Goal: Task Accomplishment & Management: Manage account settings

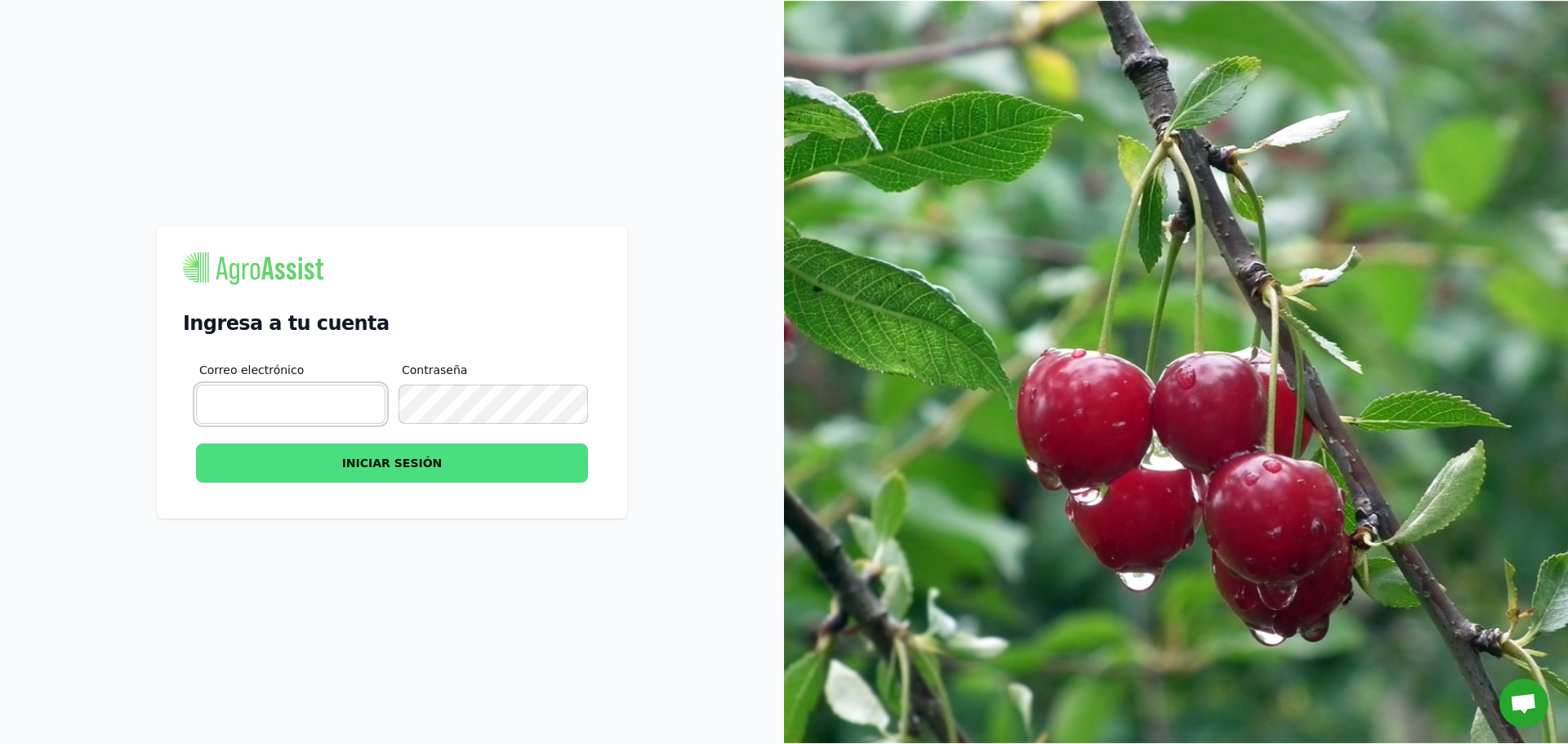
click at [323, 403] on input "Correo electrónico" at bounding box center [290, 404] width 190 height 39
click at [259, 404] on input "Correo electrónico" at bounding box center [290, 404] width 190 height 39
click at [264, 386] on input "Correo electrónico" at bounding box center [290, 404] width 190 height 39
click at [251, 404] on input "Correo electrónico" at bounding box center [290, 404] width 190 height 39
type input "[EMAIL_ADDRESS][DOMAIN_NAME]"
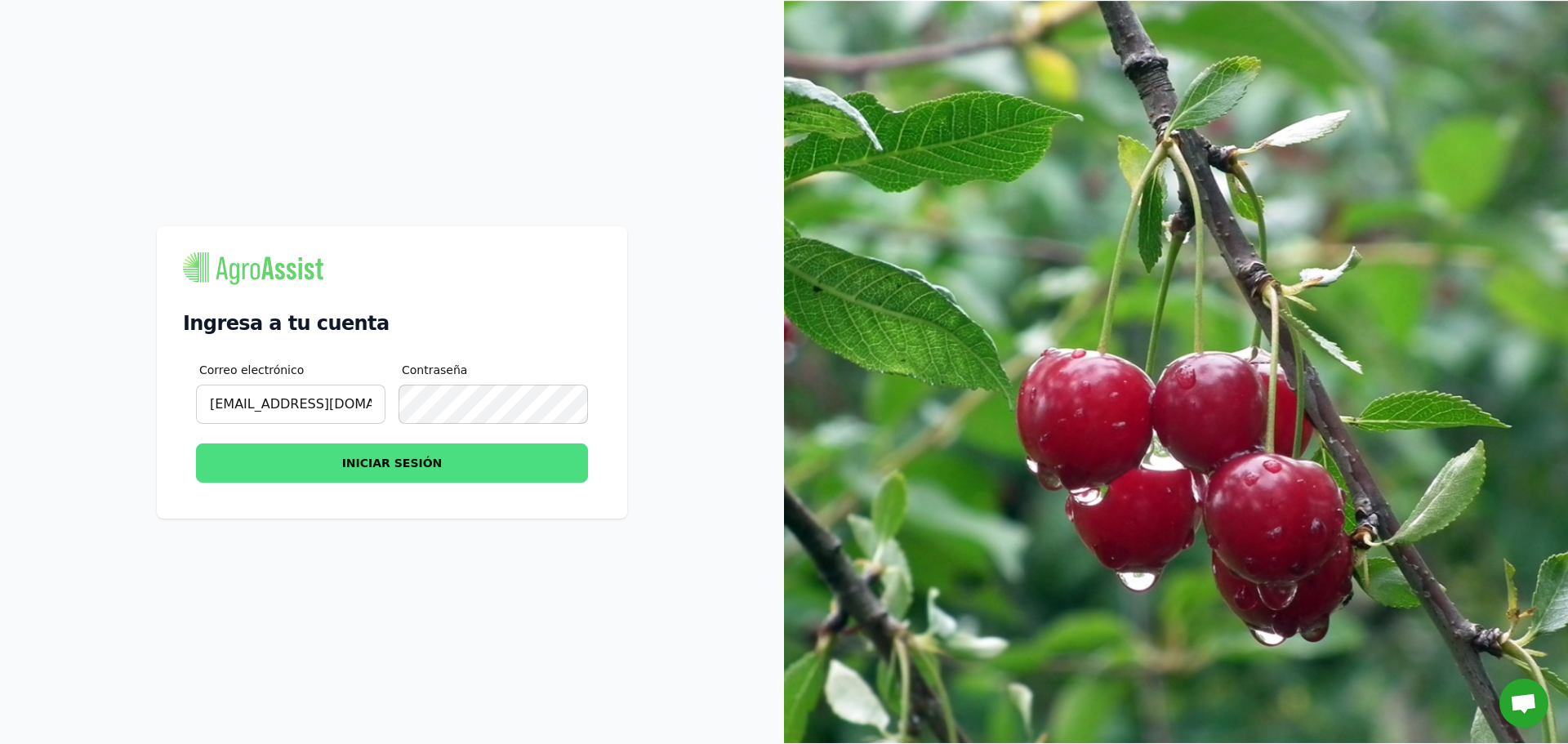
click at [480, 422] on div "Correo electrónico [EMAIL_ADDRESS][DOMAIN_NAME] Contraseña INICIAR SESIÓN" at bounding box center [391, 424] width 418 height 138
click at [196, 443] on button "INICIAR SESIÓN" at bounding box center [391, 462] width 392 height 39
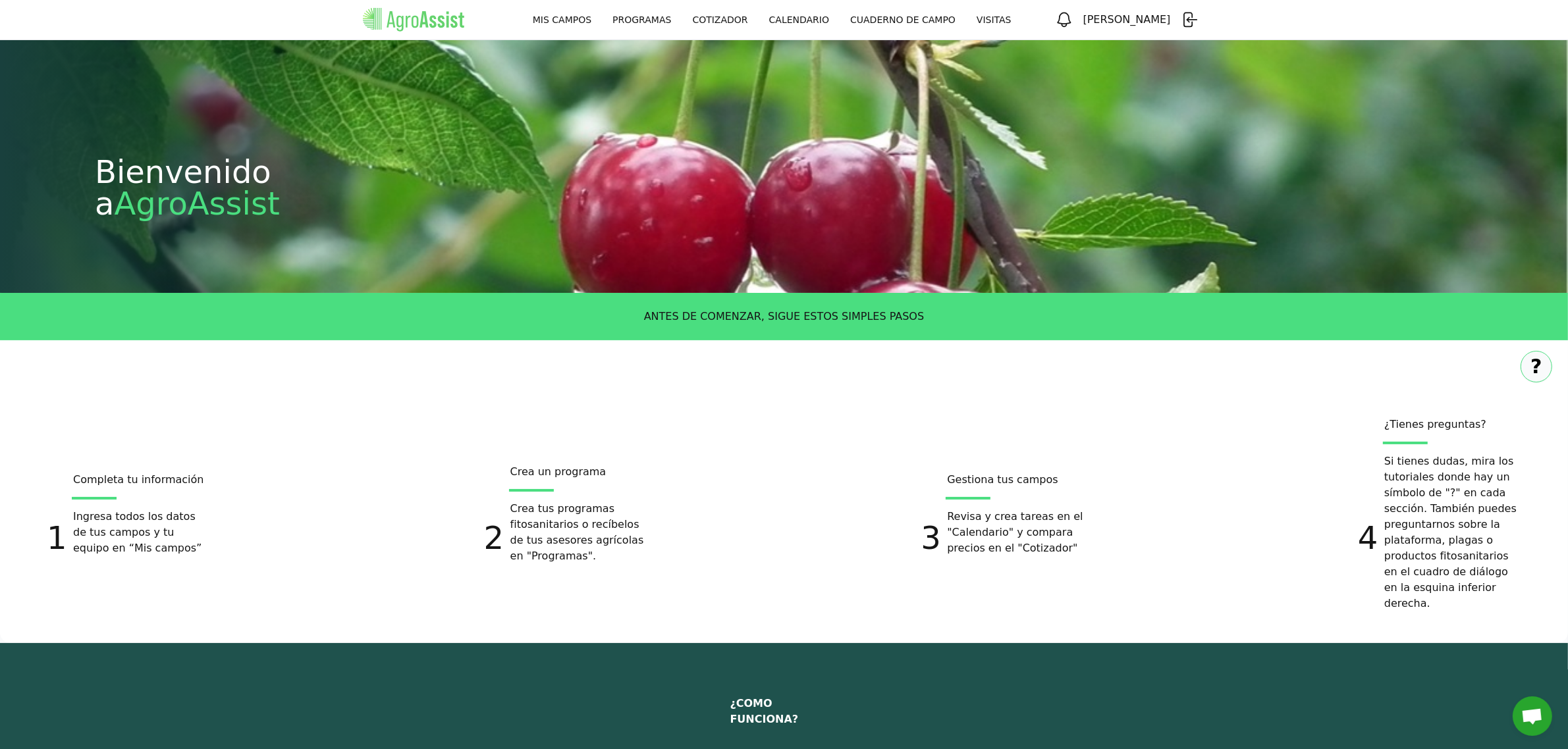
click at [602, 27] on link "MIS CAMPOS" at bounding box center [562, 19] width 80 height 23
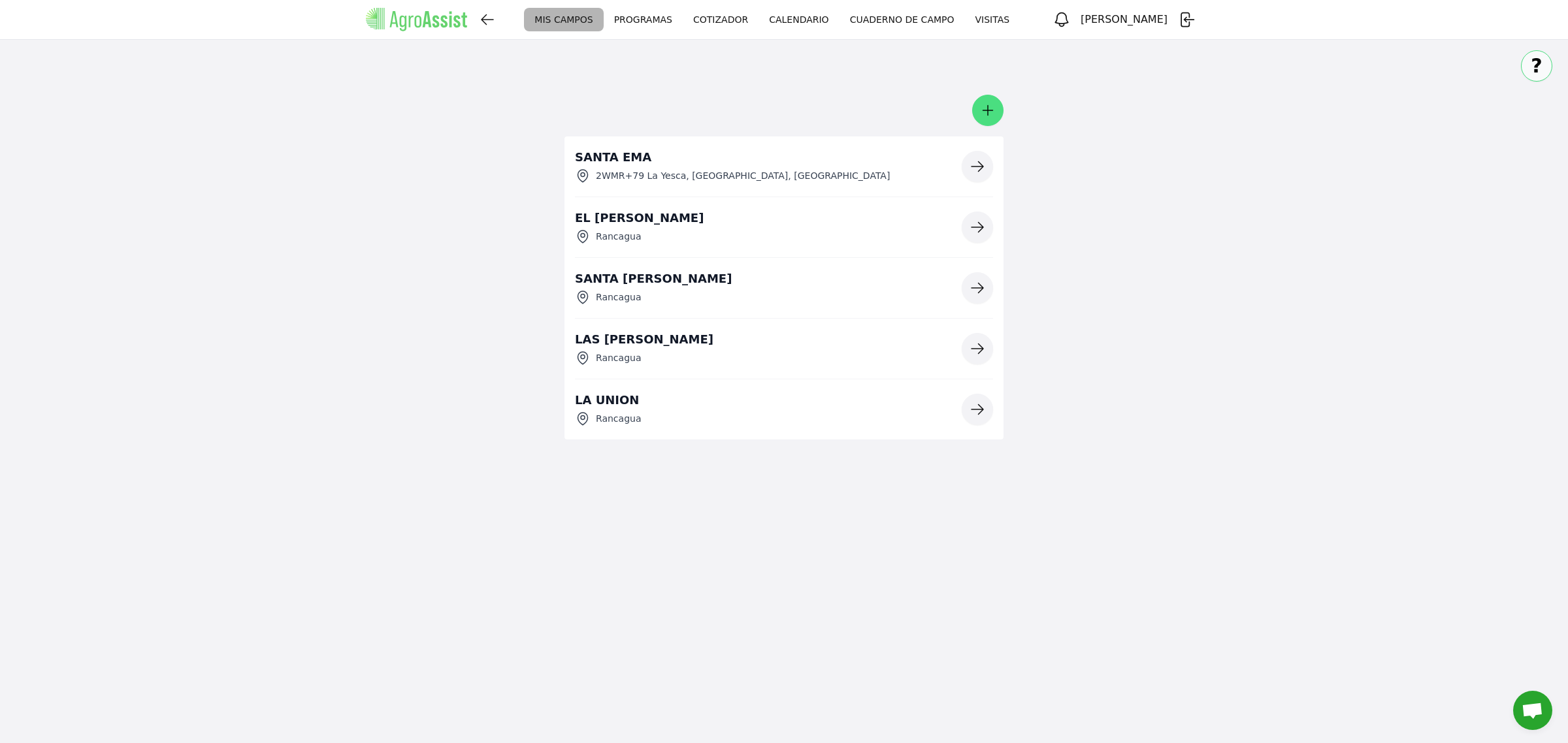
click at [836, 172] on icon "button" at bounding box center [977, 167] width 12 height 10
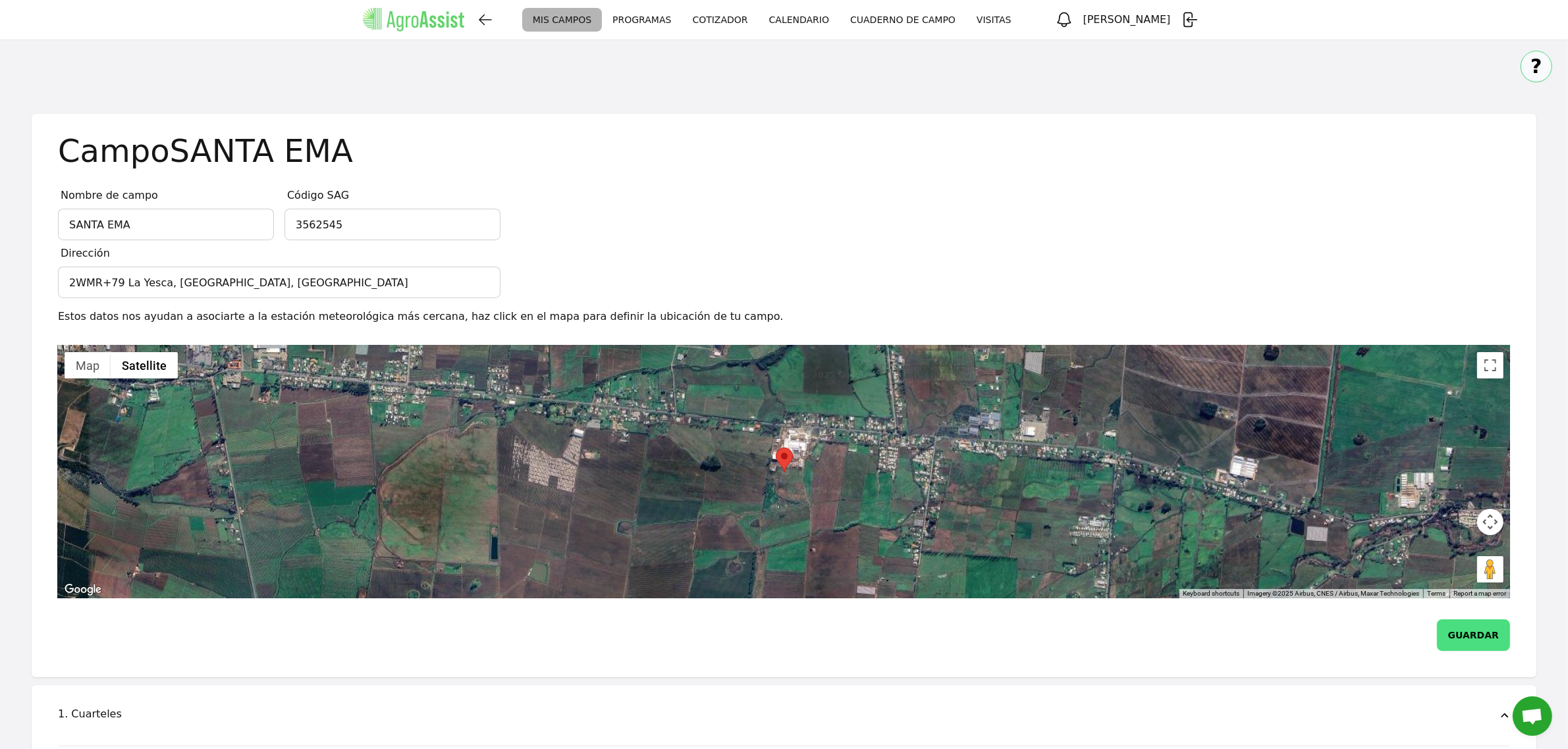
click at [493, 15] on icon "button" at bounding box center [485, 20] width 16 height 16
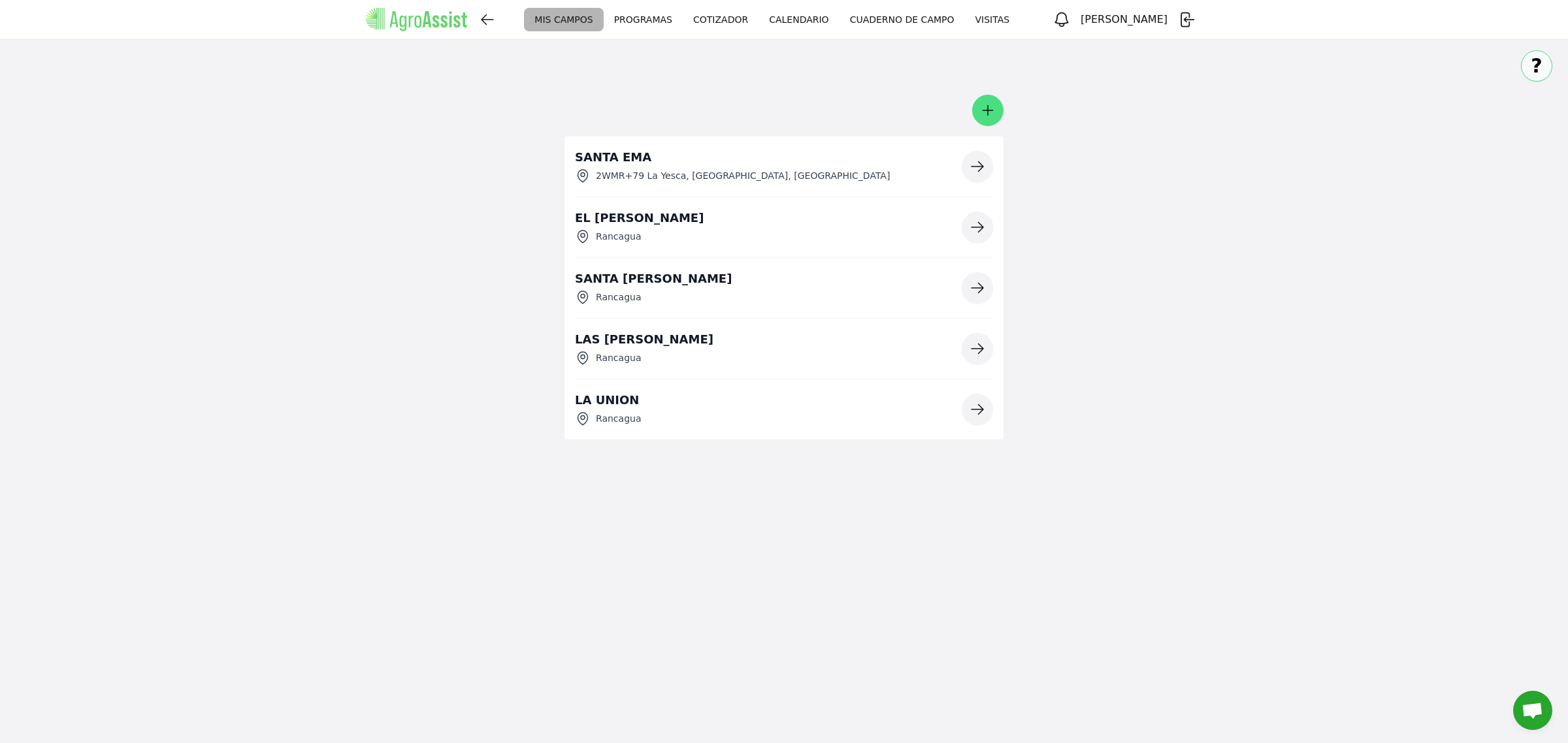
click at [836, 235] on icon "button" at bounding box center [978, 227] width 16 height 16
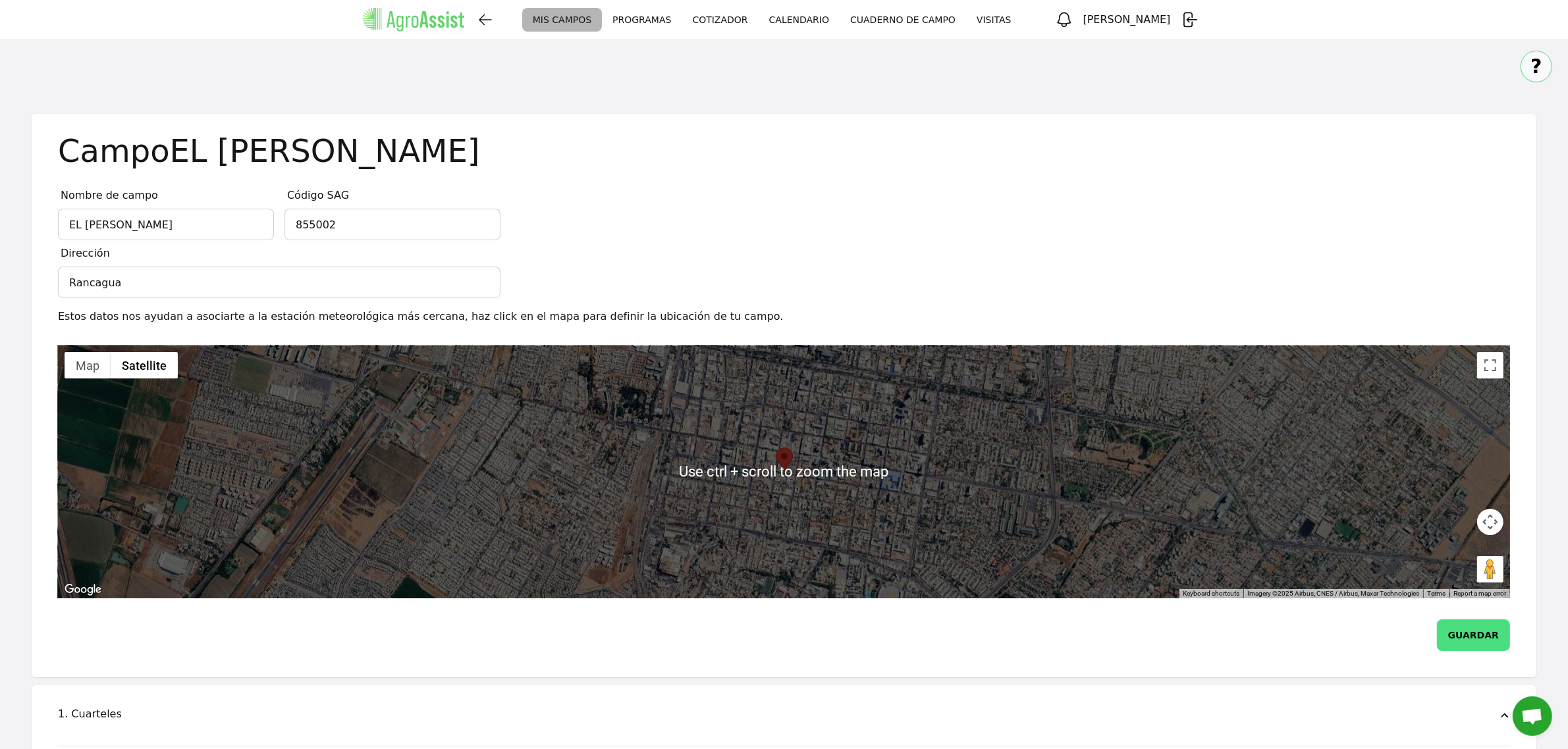
click at [493, 23] on icon "button" at bounding box center [485, 20] width 16 height 16
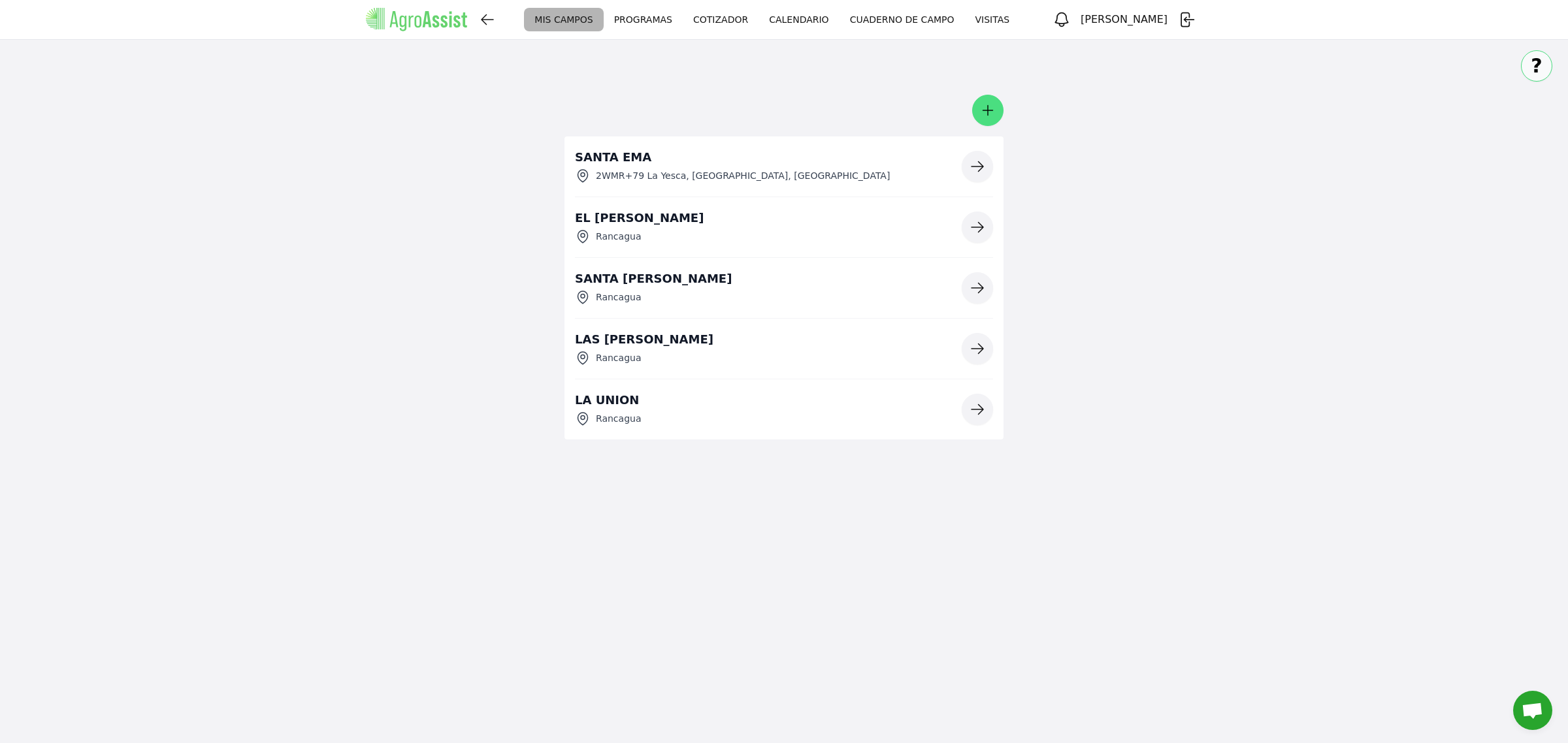
click at [836, 29] on icon "button" at bounding box center [1186, 19] width 18 height 18
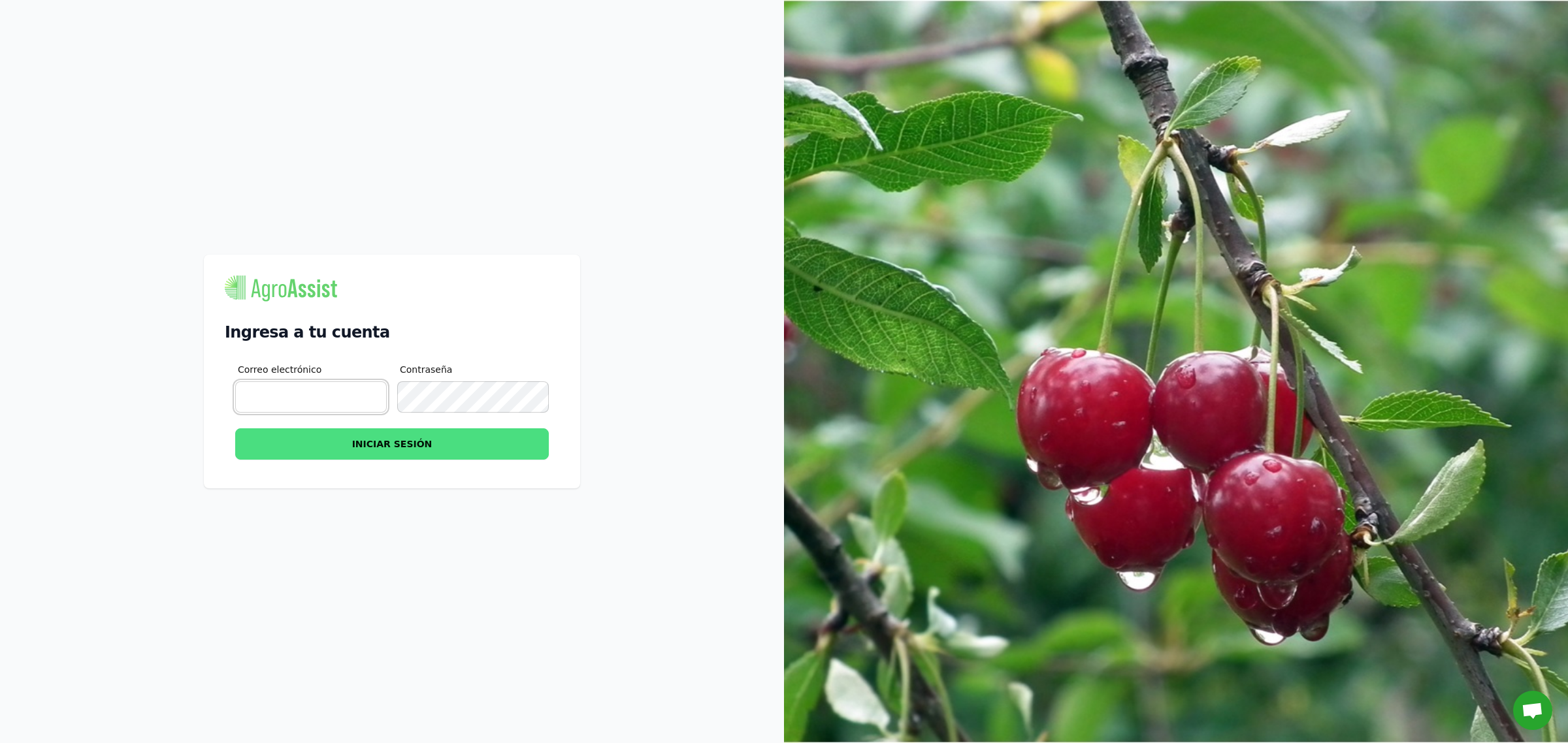
type input "[EMAIL_ADDRESS][DOMAIN_NAME]"
